Goal: Task Accomplishment & Management: Use online tool/utility

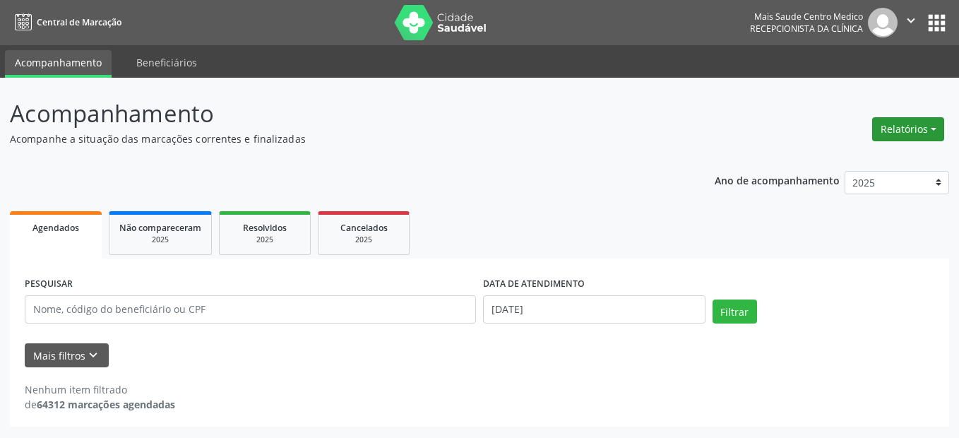
click at [911, 127] on button "Relatórios" at bounding box center [908, 129] width 72 height 24
click at [851, 158] on link "Agendamentos" at bounding box center [869, 160] width 152 height 20
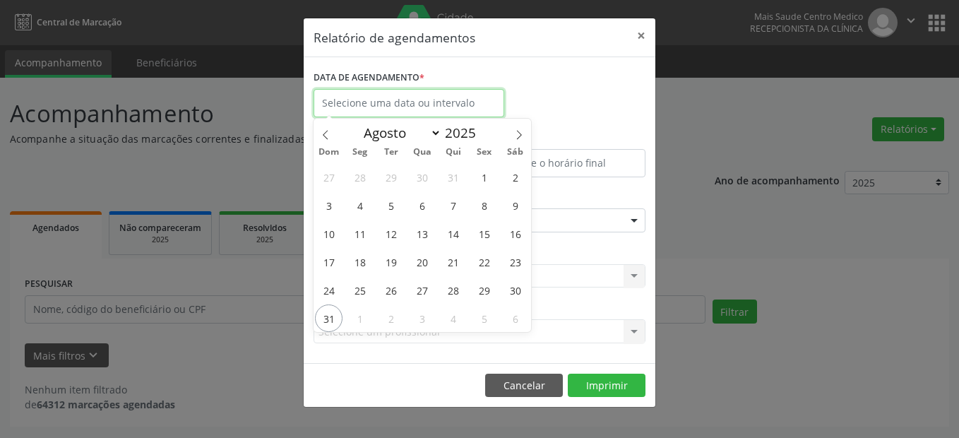
click at [416, 104] on input "text" at bounding box center [408, 103] width 191 height 28
click at [520, 128] on span at bounding box center [519, 131] width 24 height 24
select select "8"
click at [362, 172] on span "1" at bounding box center [360, 177] width 28 height 28
type input "[DATE]"
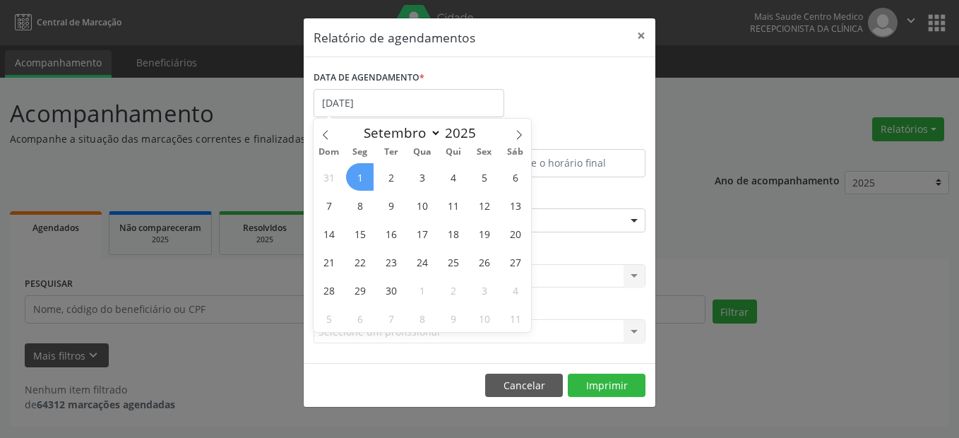
click at [362, 172] on span "1" at bounding box center [360, 177] width 28 height 28
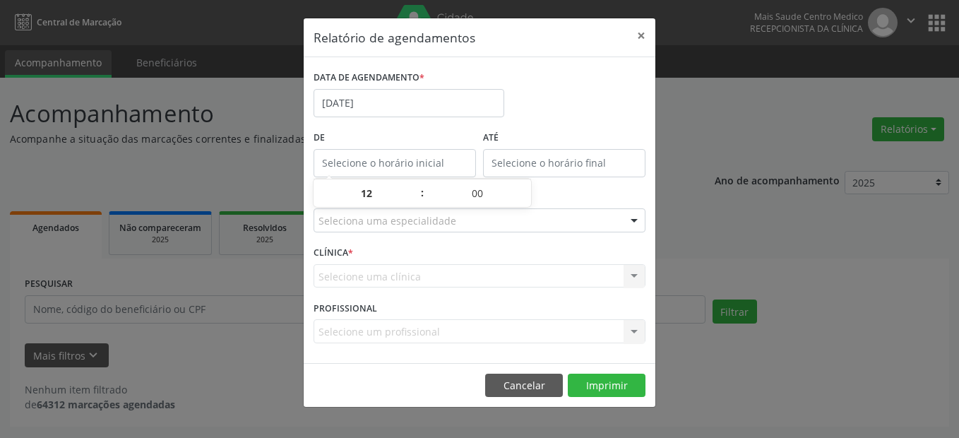
type input "12:00"
click at [362, 171] on input "12:00" at bounding box center [394, 163] width 162 height 28
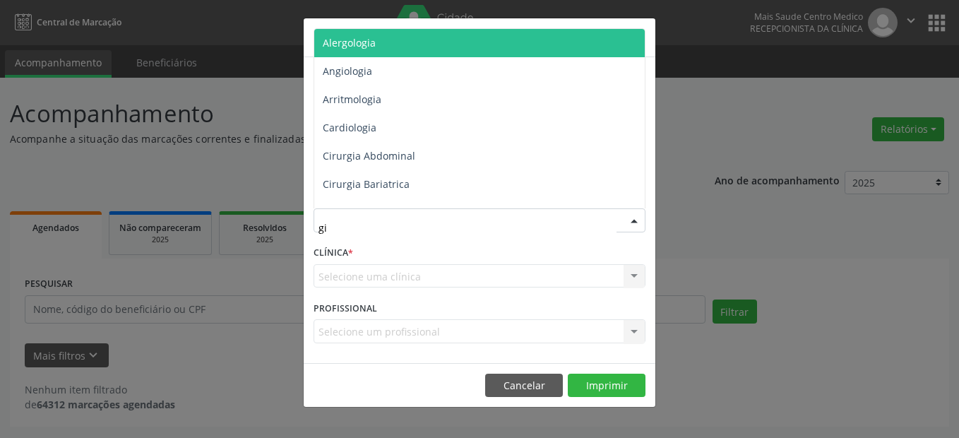
type input "gin"
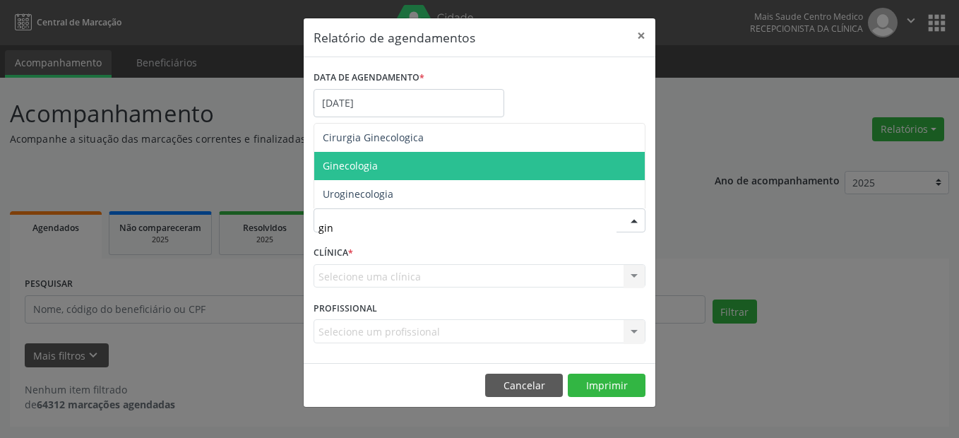
click at [337, 165] on span "Ginecologia" at bounding box center [350, 165] width 55 height 13
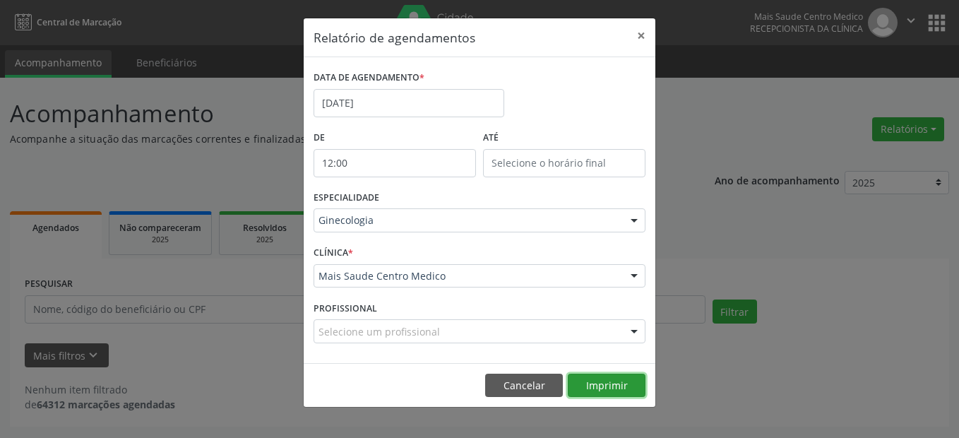
click at [598, 391] on button "Imprimir" at bounding box center [607, 385] width 78 height 24
